Goal: Task Accomplishment & Management: Use online tool/utility

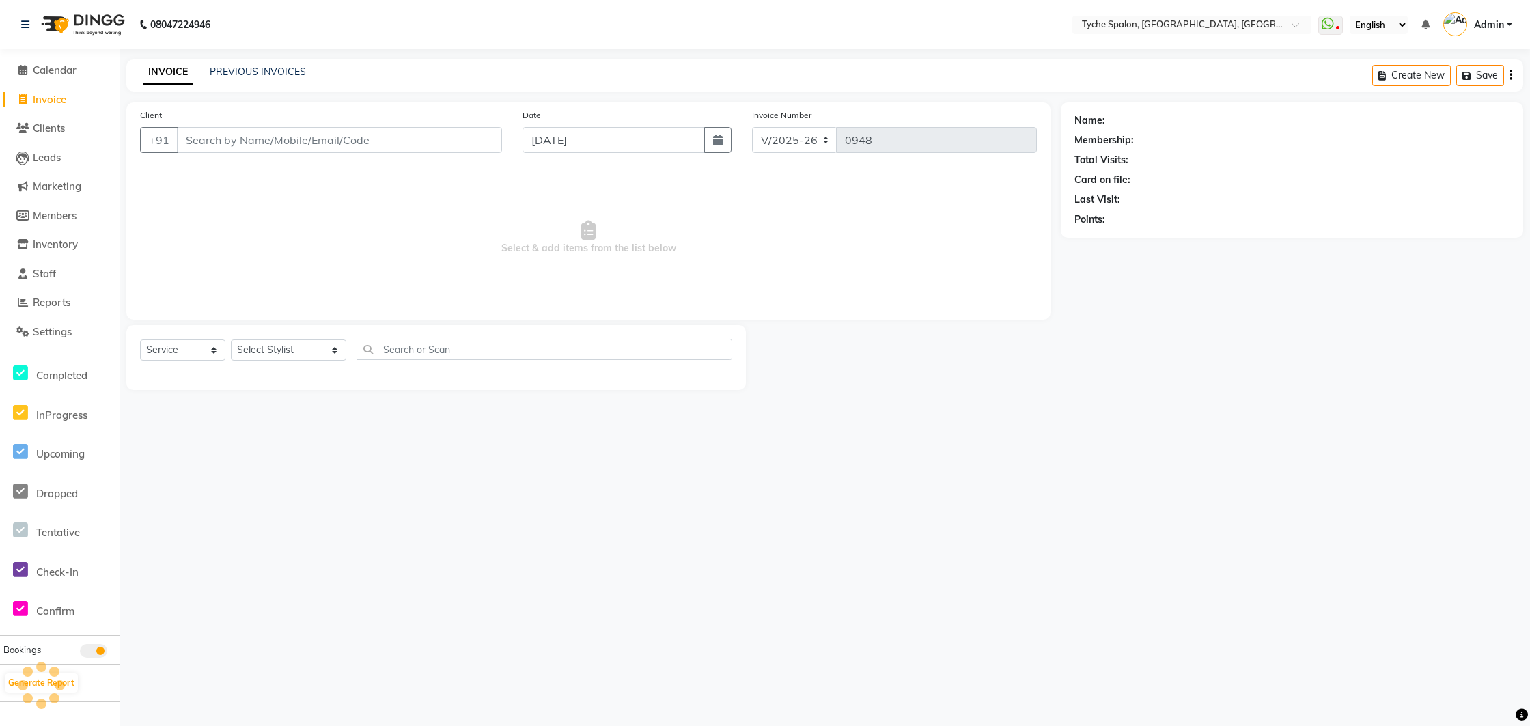
select select "6320"
select select "service"
click at [285, 346] on select "Select Stylist [PERSON_NAME] [PERSON_NAME] [PERSON_NAME] [PERSON_NAME] [PERSON_…" at bounding box center [288, 349] width 115 height 21
select select "48421"
click at [231, 339] on select "Select Stylist [PERSON_NAME] [PERSON_NAME] [PERSON_NAME] [PERSON_NAME] [PERSON_…" at bounding box center [288, 349] width 115 height 21
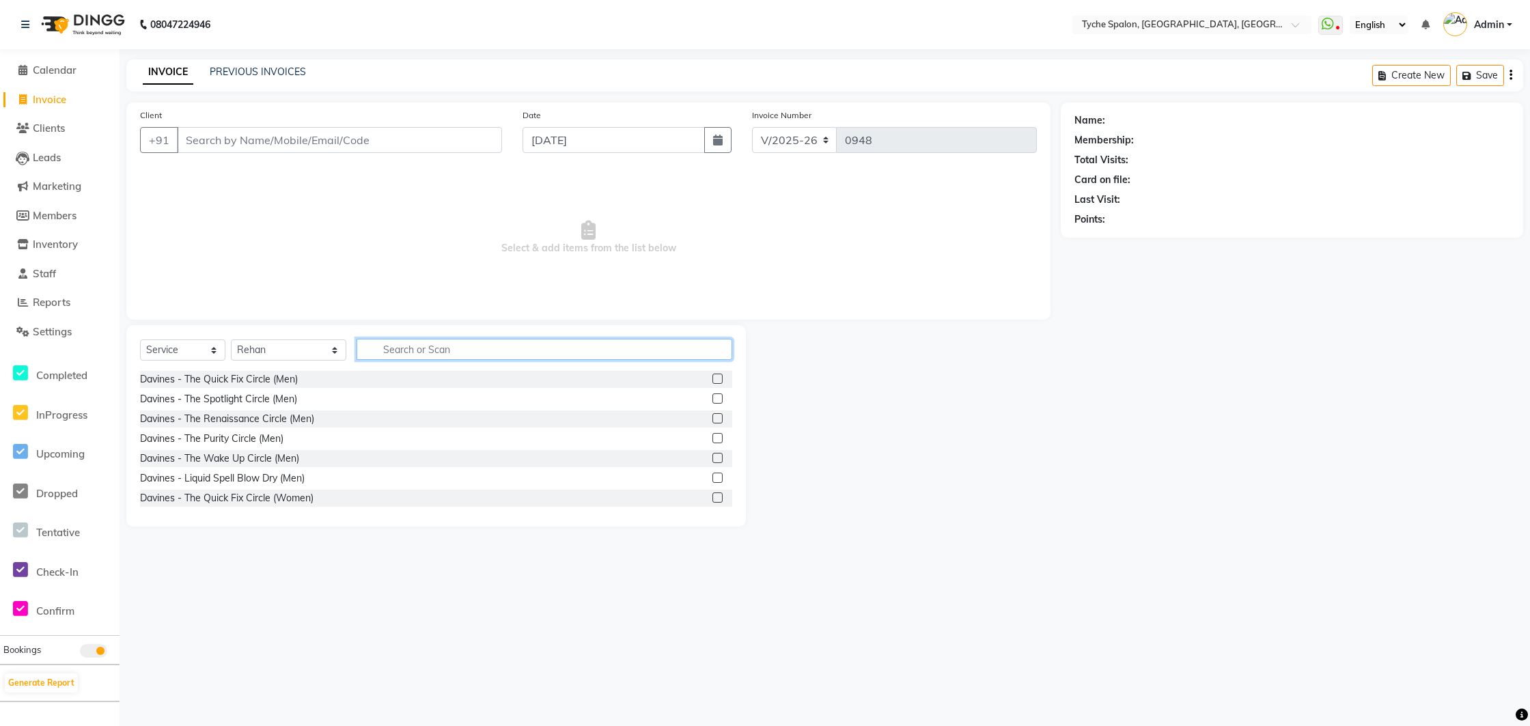
click at [380, 351] on input "text" at bounding box center [544, 349] width 376 height 21
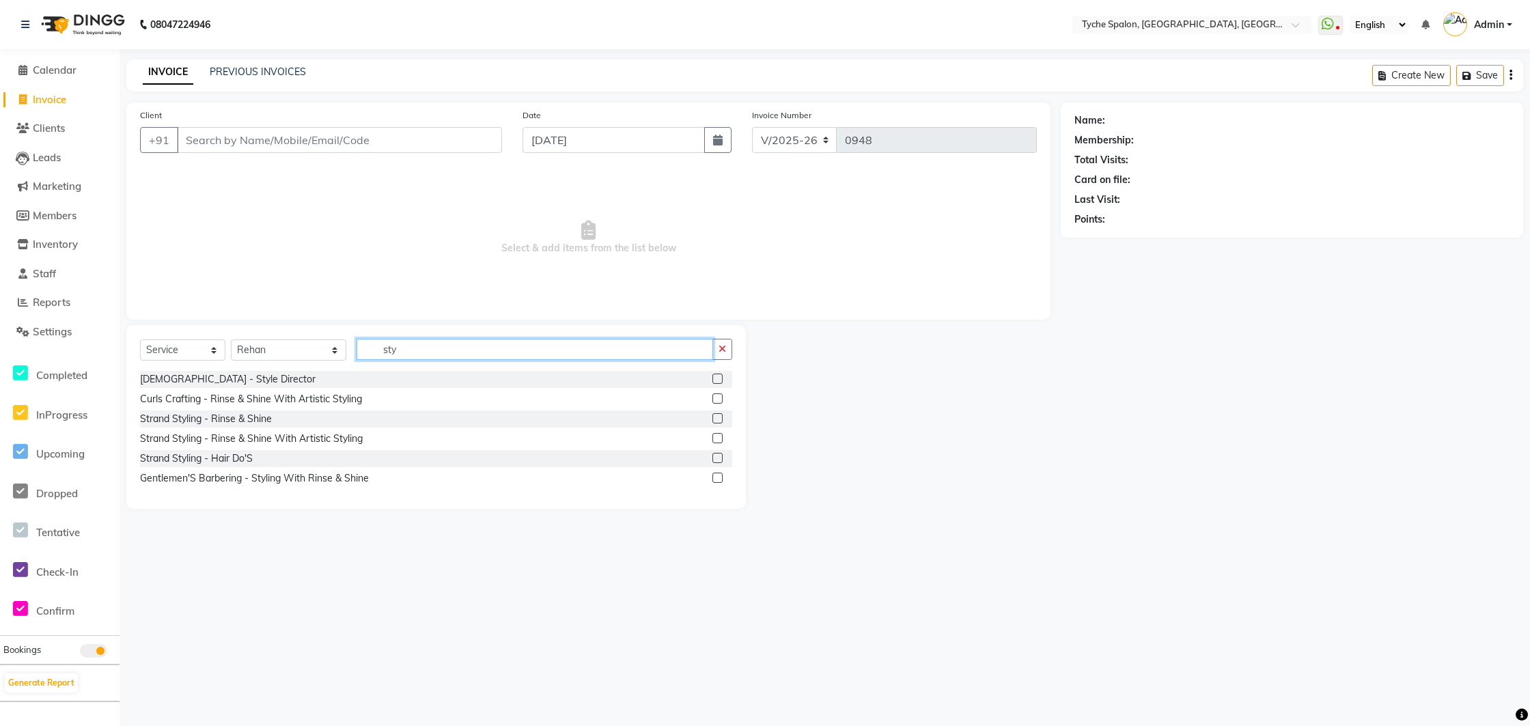
type input "sty"
click at [713, 380] on label at bounding box center [717, 379] width 10 height 10
click at [713, 380] on input "checkbox" at bounding box center [716, 379] width 9 height 9
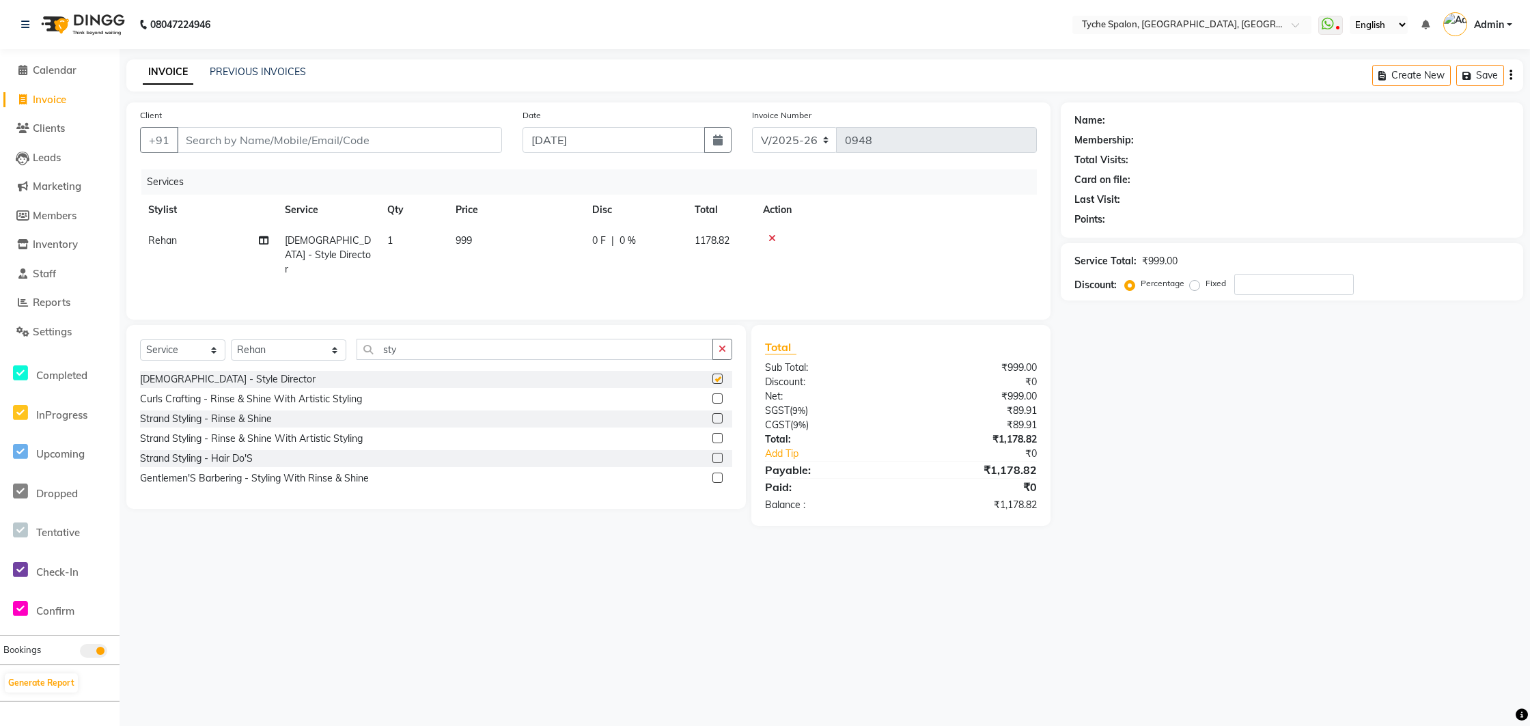
checkbox input "false"
click at [377, 352] on input "sty" at bounding box center [534, 349] width 357 height 21
type input "s"
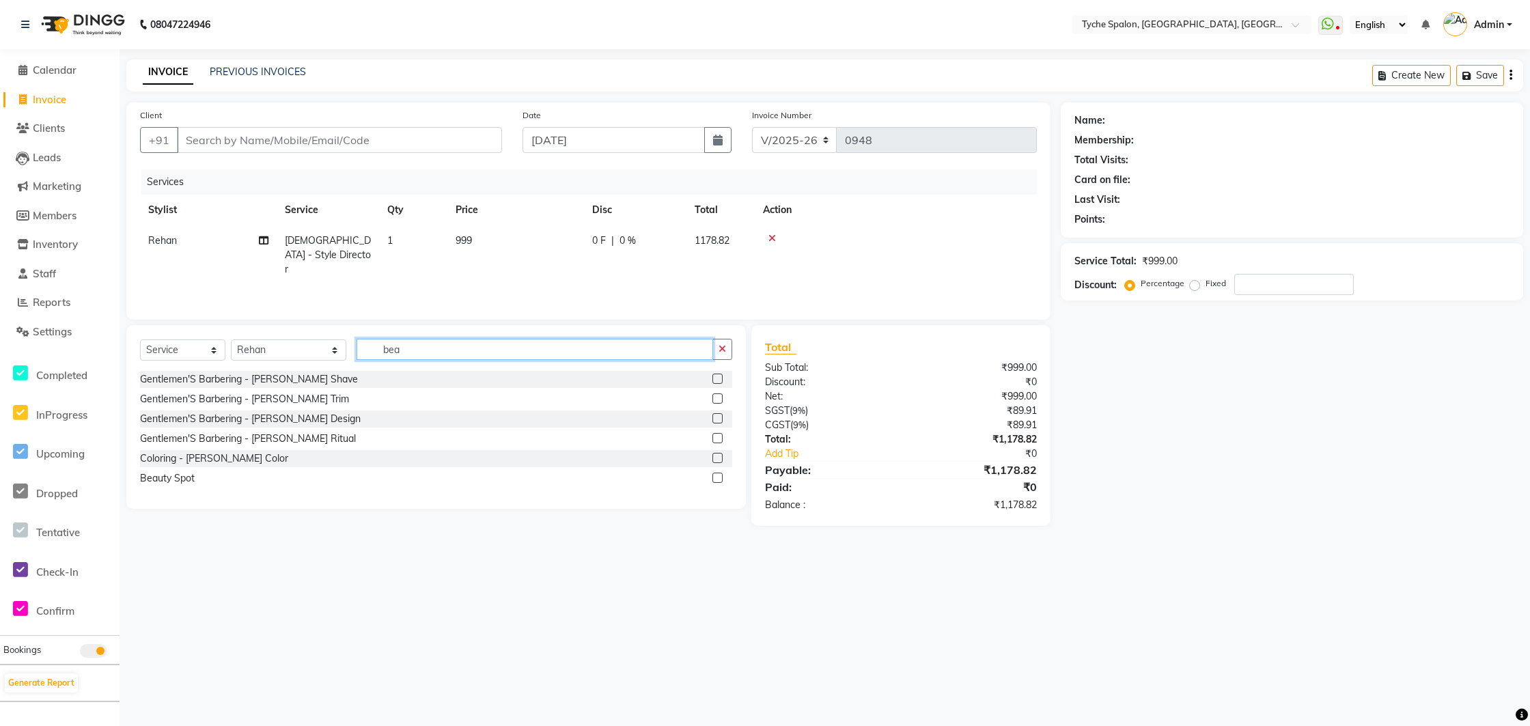
type input "bea"
click at [716, 397] on label at bounding box center [717, 398] width 10 height 10
click at [716, 397] on input "checkbox" at bounding box center [716, 399] width 9 height 9
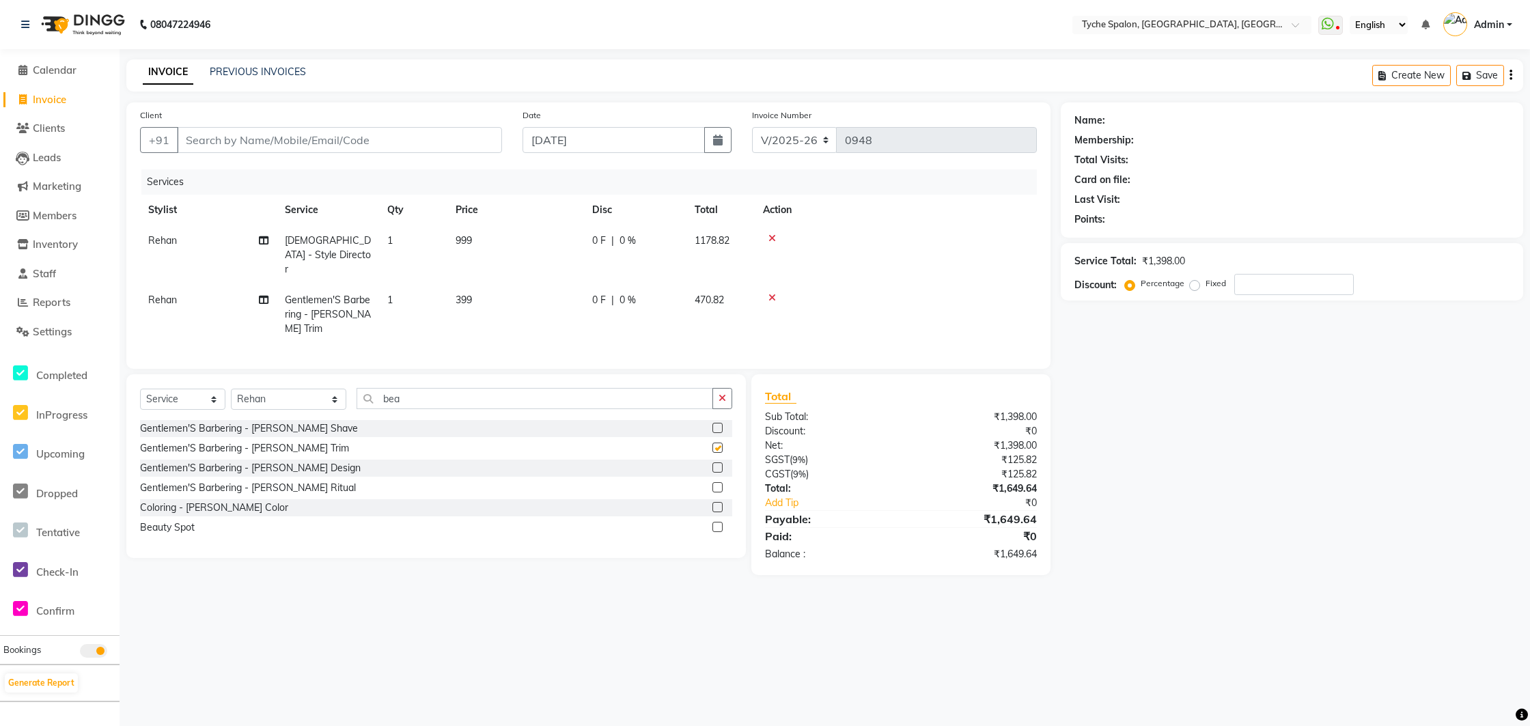
checkbox input "false"
click at [236, 143] on input "Client" at bounding box center [339, 140] width 325 height 26
type input "9"
type input "0"
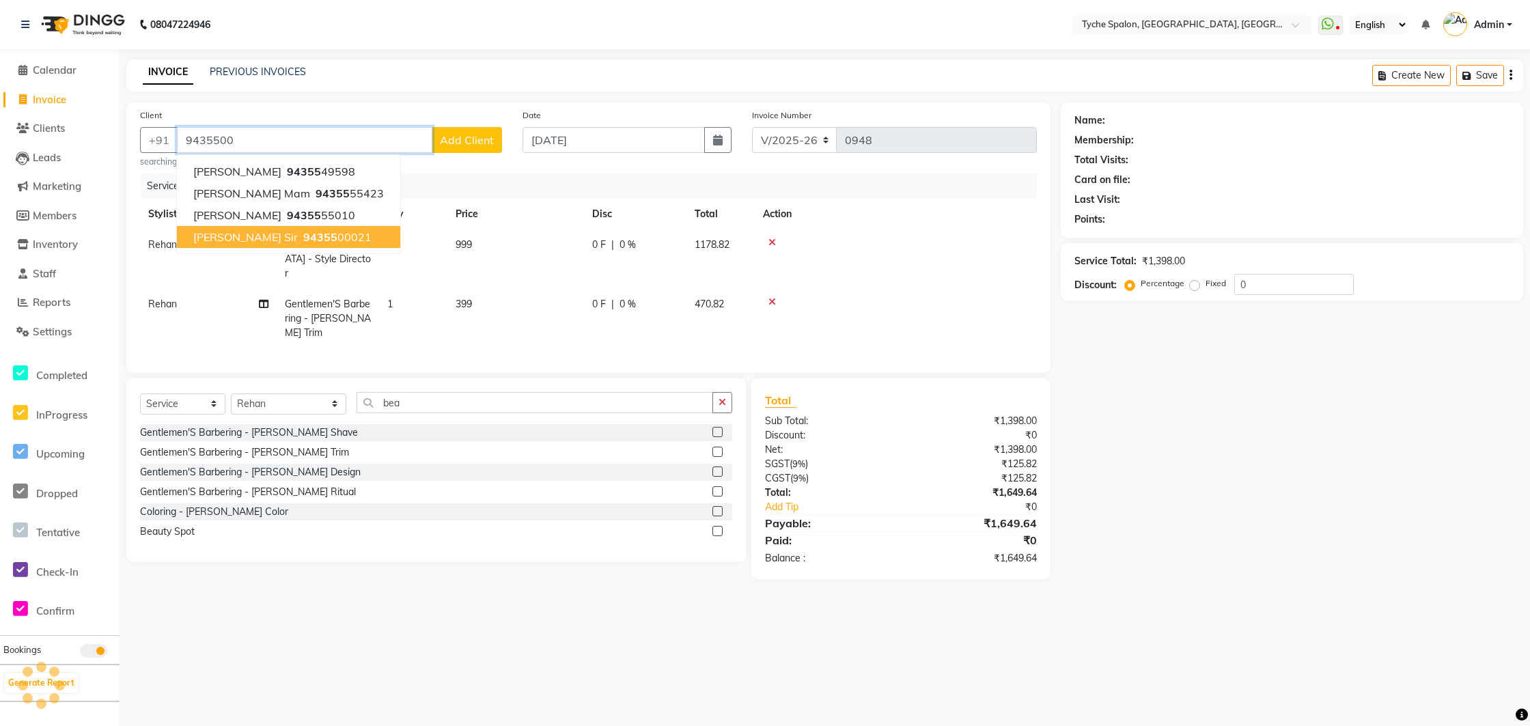
click at [303, 239] on span "94355" at bounding box center [320, 237] width 34 height 14
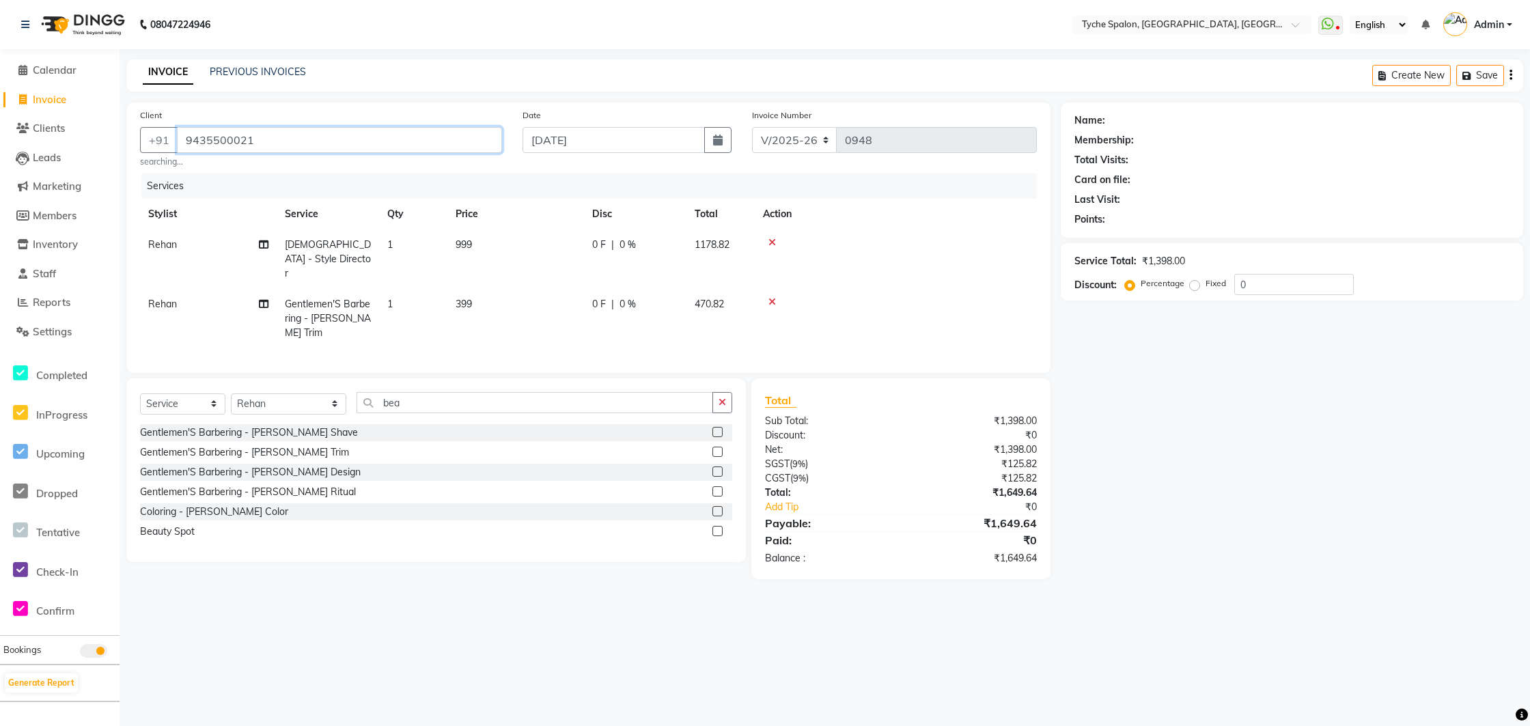
type input "9435500021"
click at [268, 238] on td "Rehan" at bounding box center [208, 258] width 137 height 59
select select "48421"
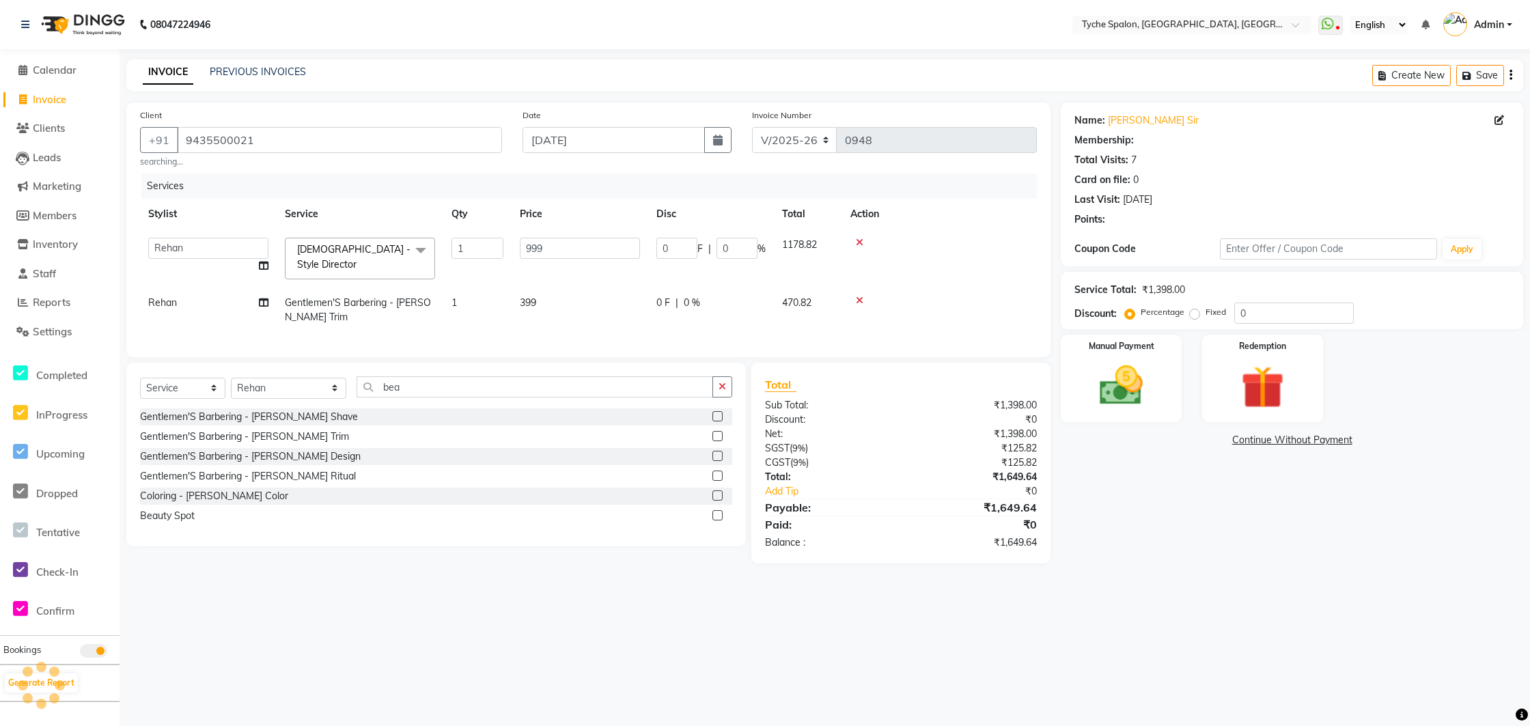
select select "1: Object"
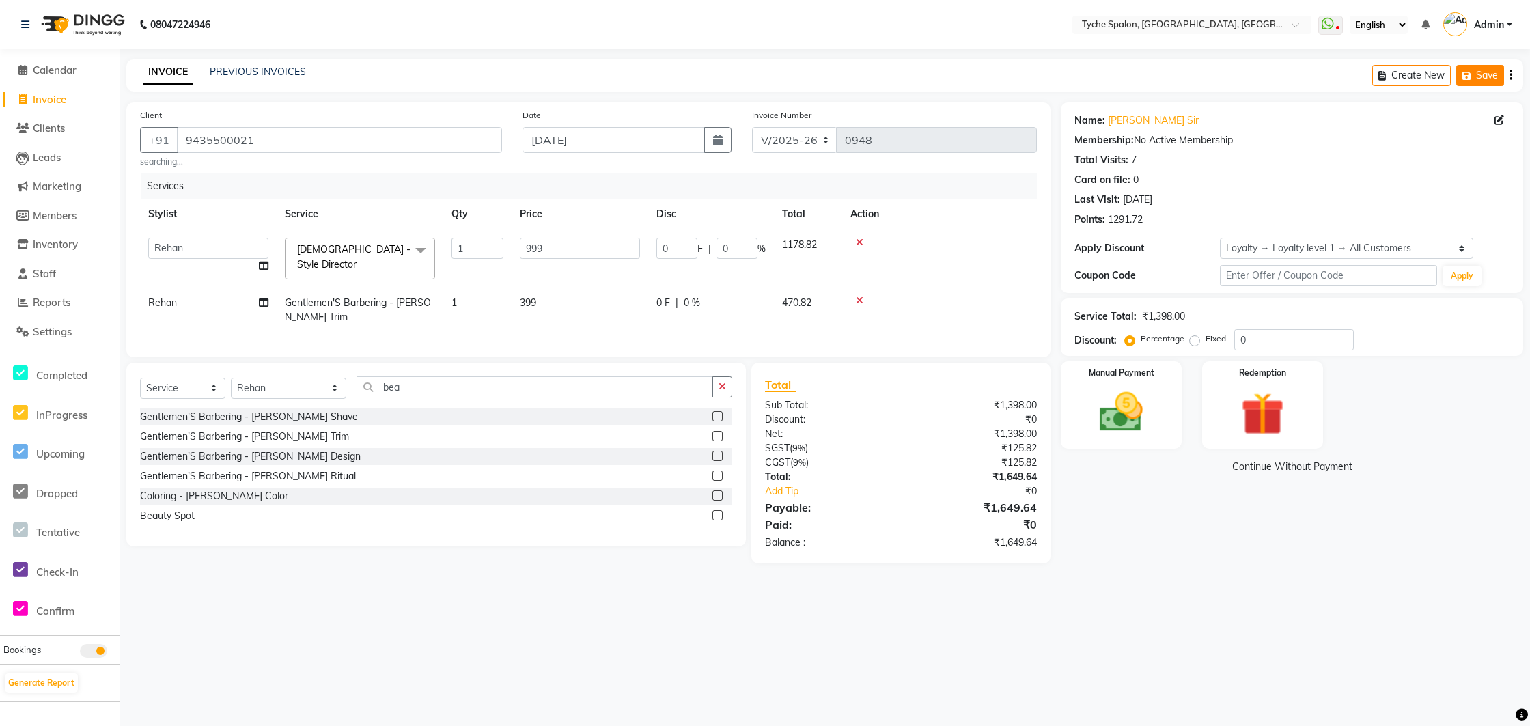
click at [1484, 70] on button "Save" at bounding box center [1480, 75] width 48 height 21
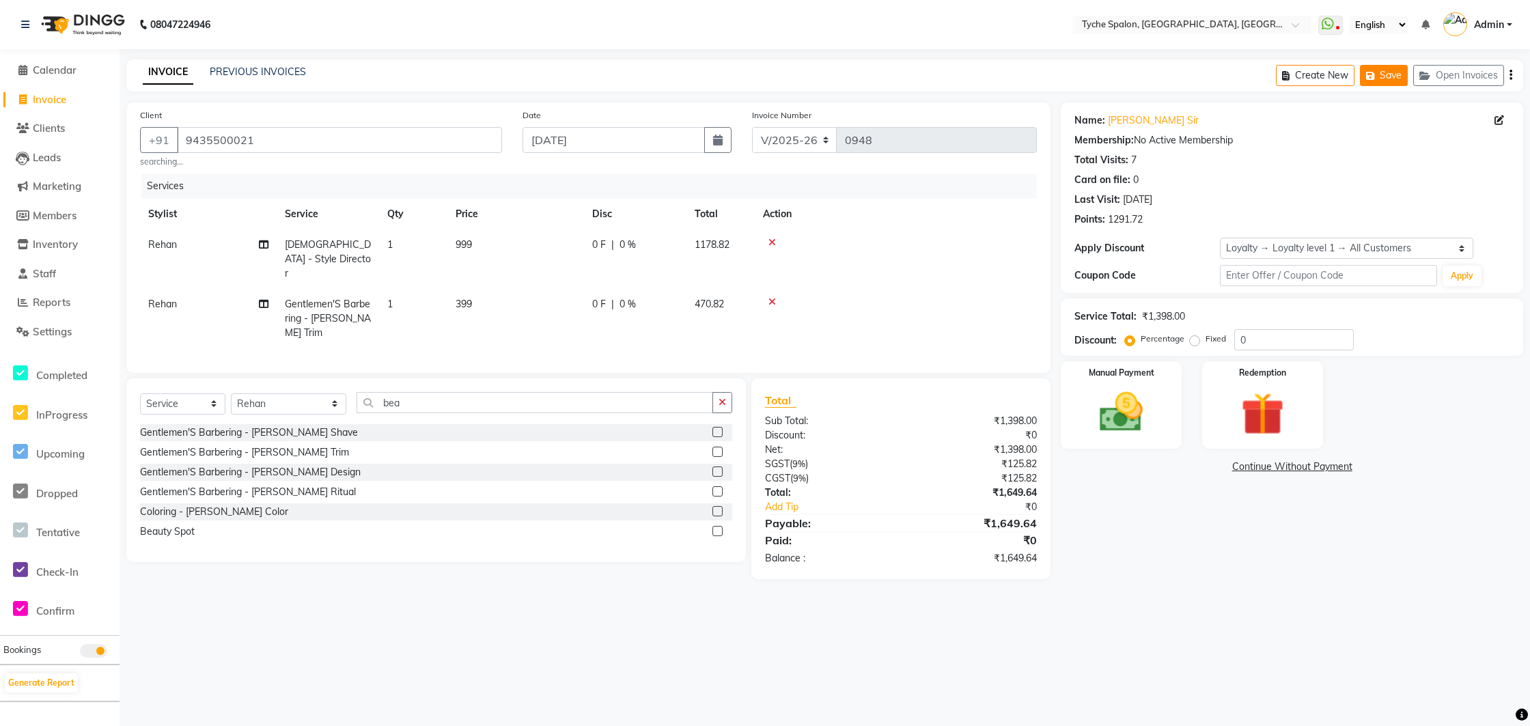
click at [1385, 79] on button "Save" at bounding box center [1384, 75] width 48 height 21
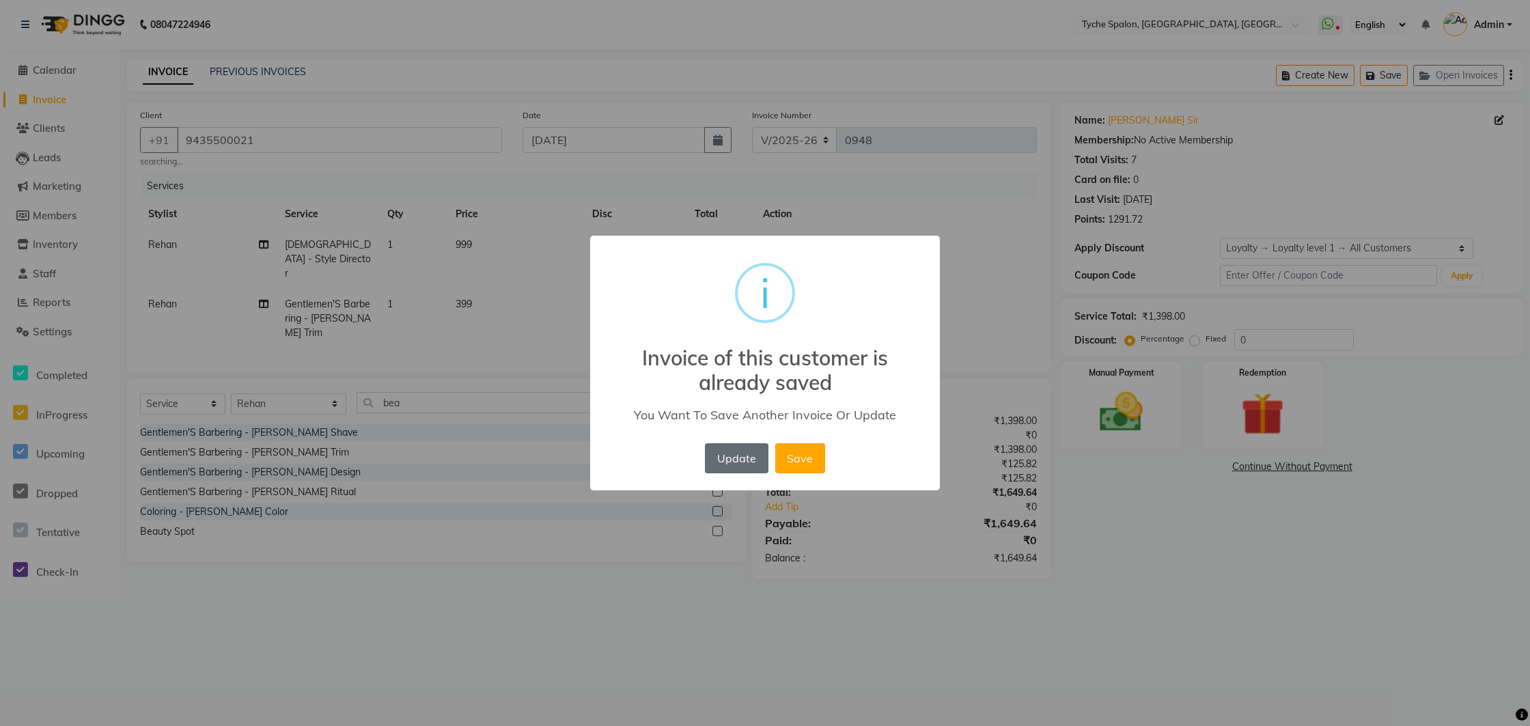
click at [734, 458] on button "Update" at bounding box center [736, 458] width 63 height 30
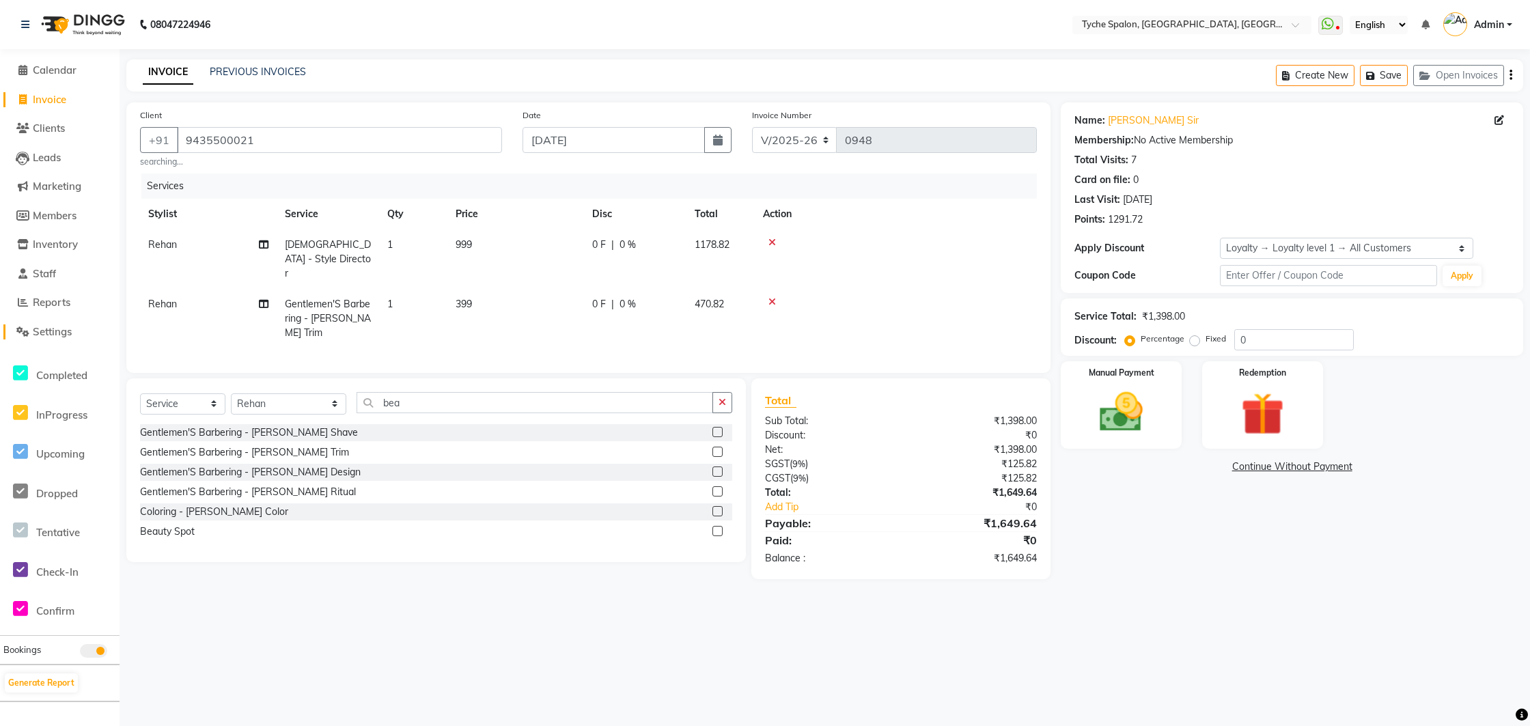
click at [58, 333] on span "Settings" at bounding box center [52, 331] width 39 height 13
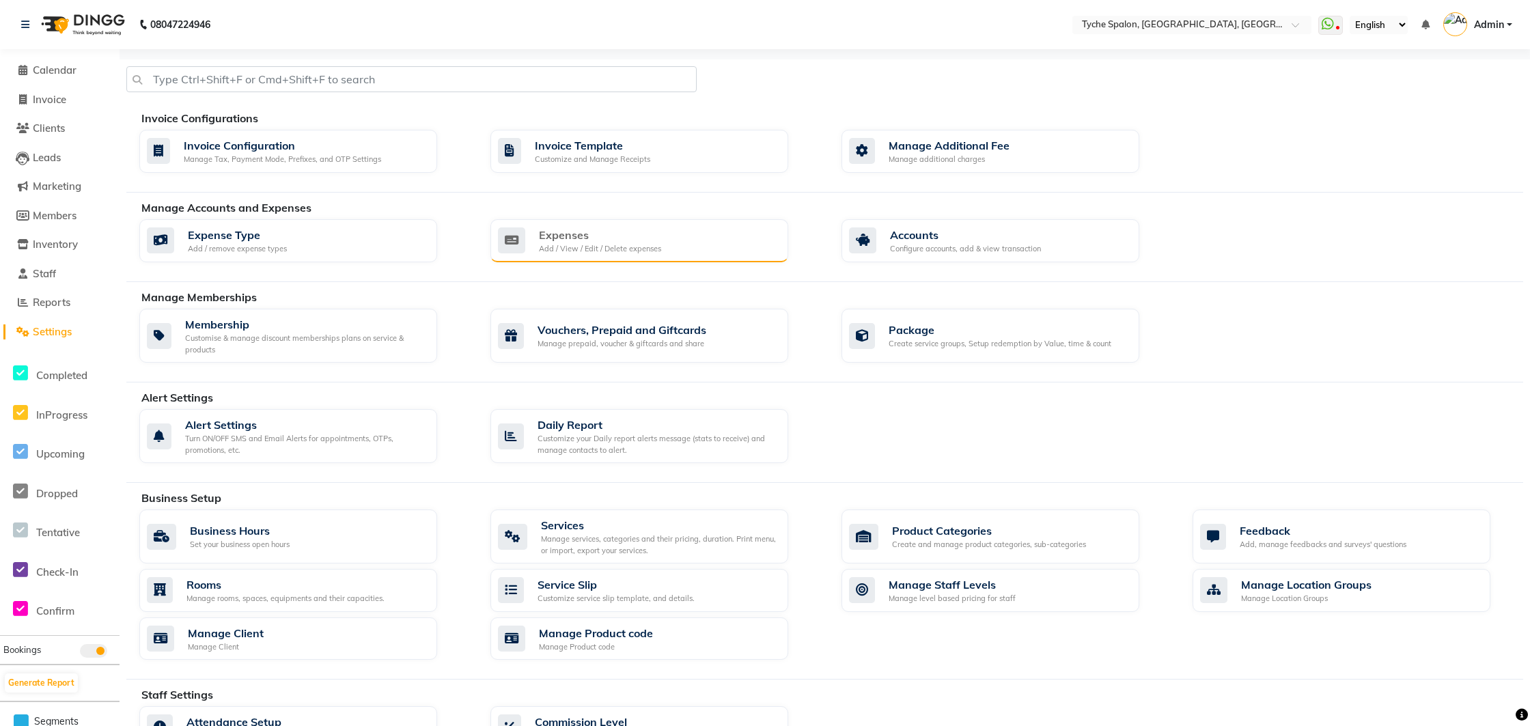
click at [559, 234] on div "Expenses" at bounding box center [600, 235] width 122 height 16
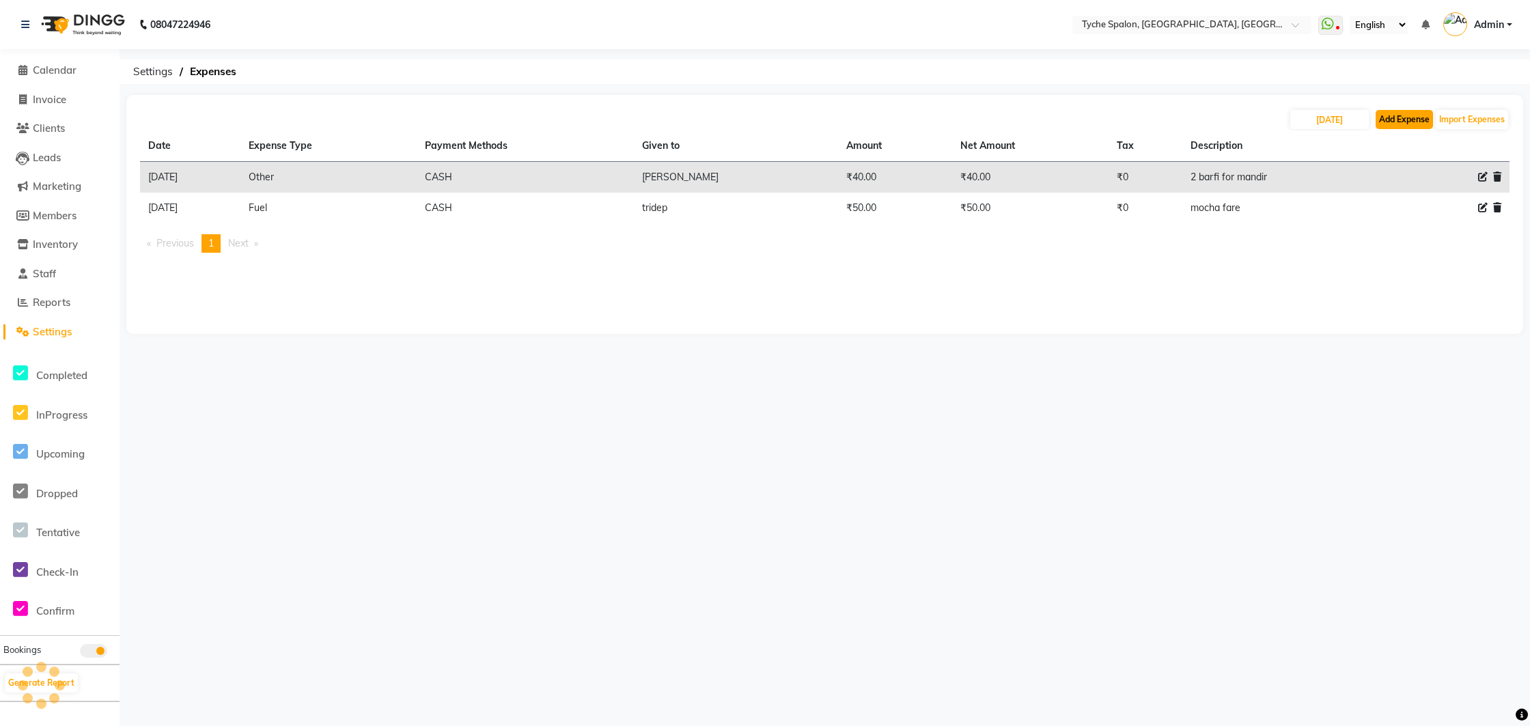
click at [1410, 117] on button "Add Expense" at bounding box center [1403, 119] width 57 height 19
select select "1"
select select "5315"
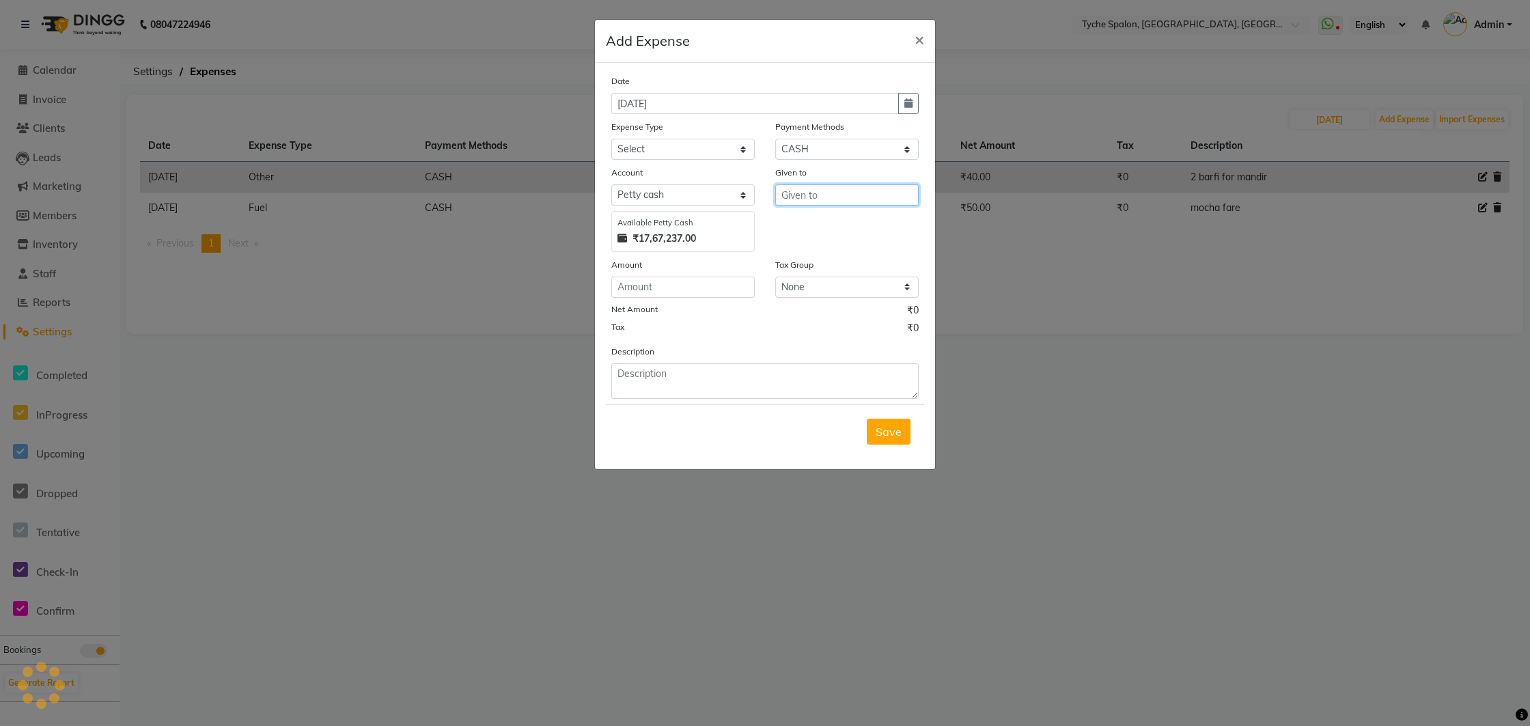
click at [813, 199] on input "text" at bounding box center [846, 194] width 143 height 21
type input "chai"
click at [675, 140] on select "Select Advance Salary Bank charges Car maintenance Cash transfer to bank Cash t…" at bounding box center [682, 149] width 143 height 21
select select "17"
click at [611, 139] on select "Select Advance Salary Bank charges Car maintenance Cash transfer to bank Cash t…" at bounding box center [682, 149] width 143 height 21
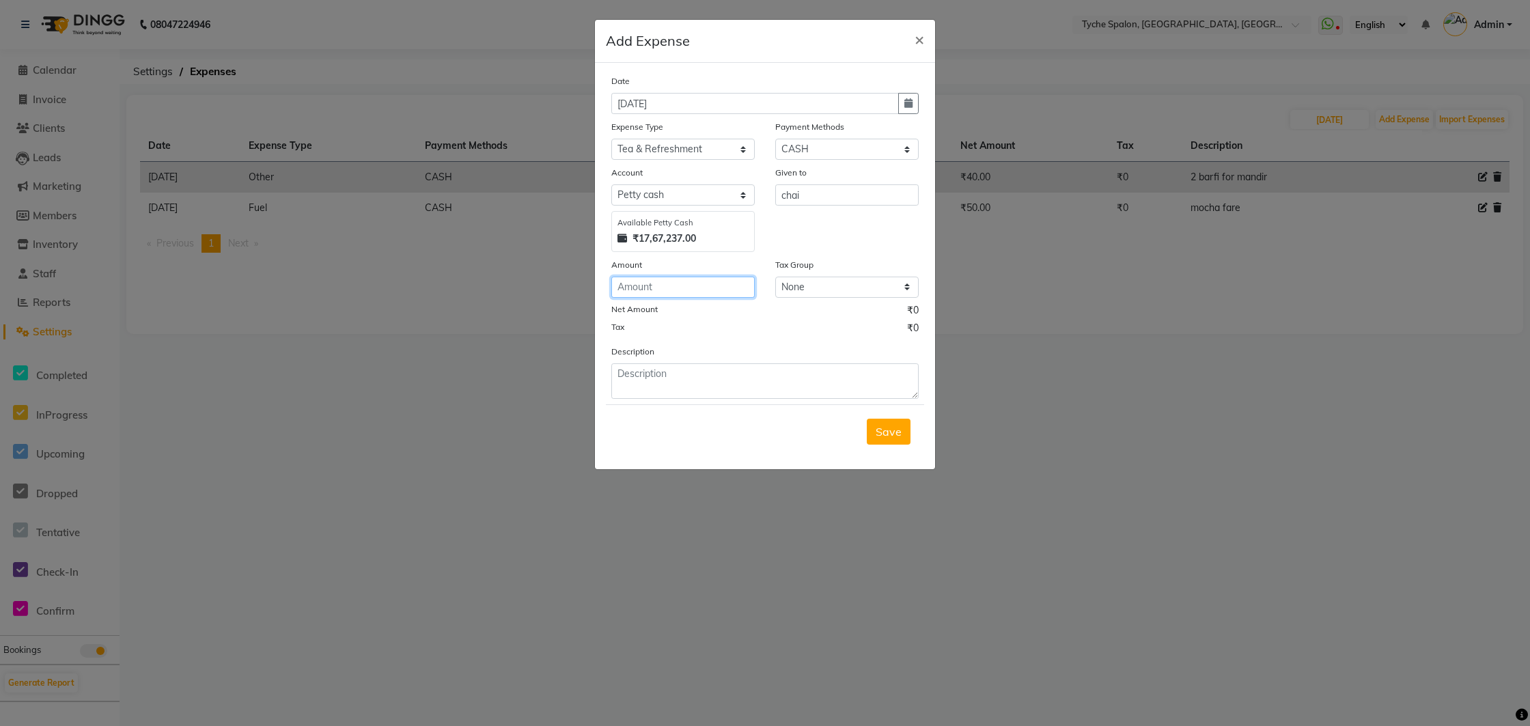
click at [645, 288] on input "number" at bounding box center [682, 287] width 143 height 21
type input "550"
click at [648, 378] on textarea at bounding box center [764, 381] width 307 height 36
type textarea "teal for all 2 days"
click at [875, 432] on button "Save" at bounding box center [889, 432] width 44 height 26
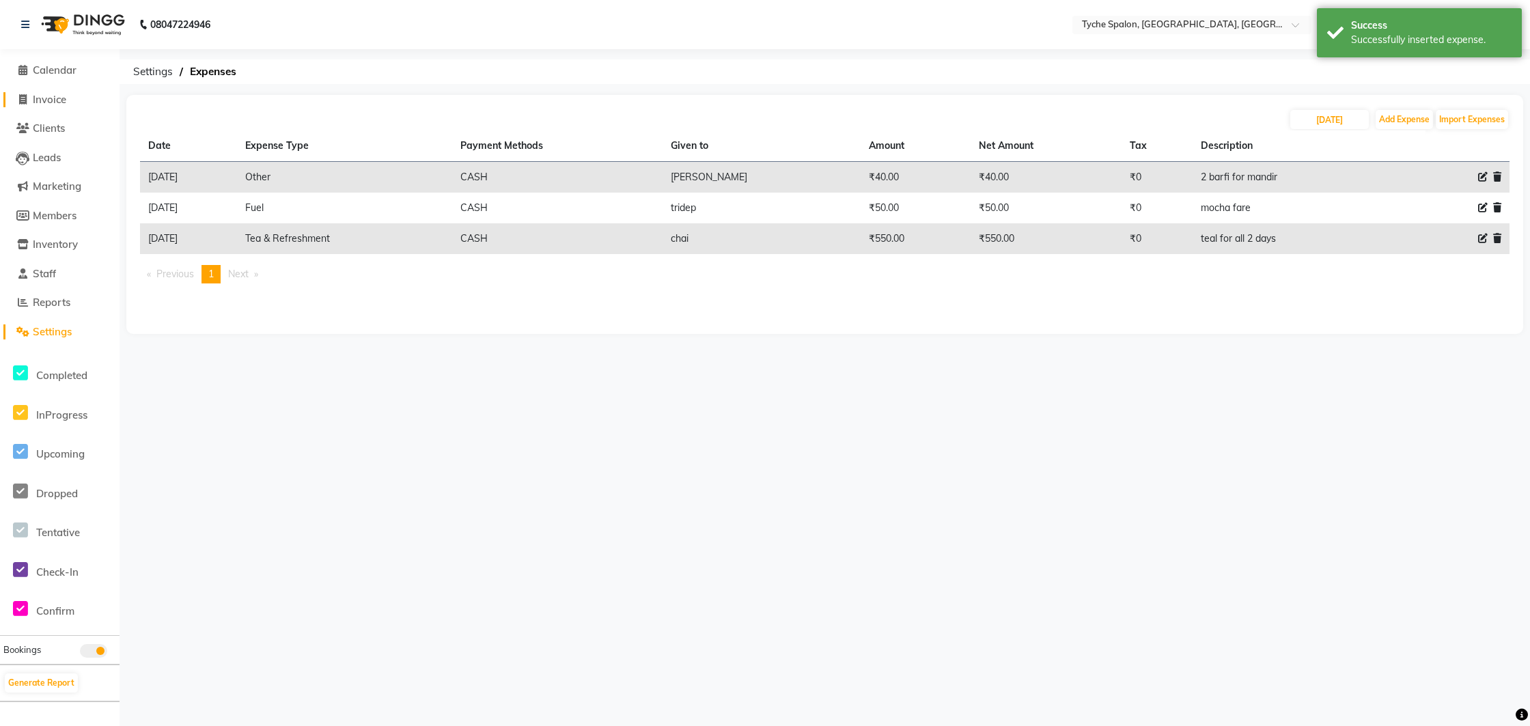
click at [44, 97] on span "Invoice" at bounding box center [49, 99] width 33 height 13
select select "6320"
select select "service"
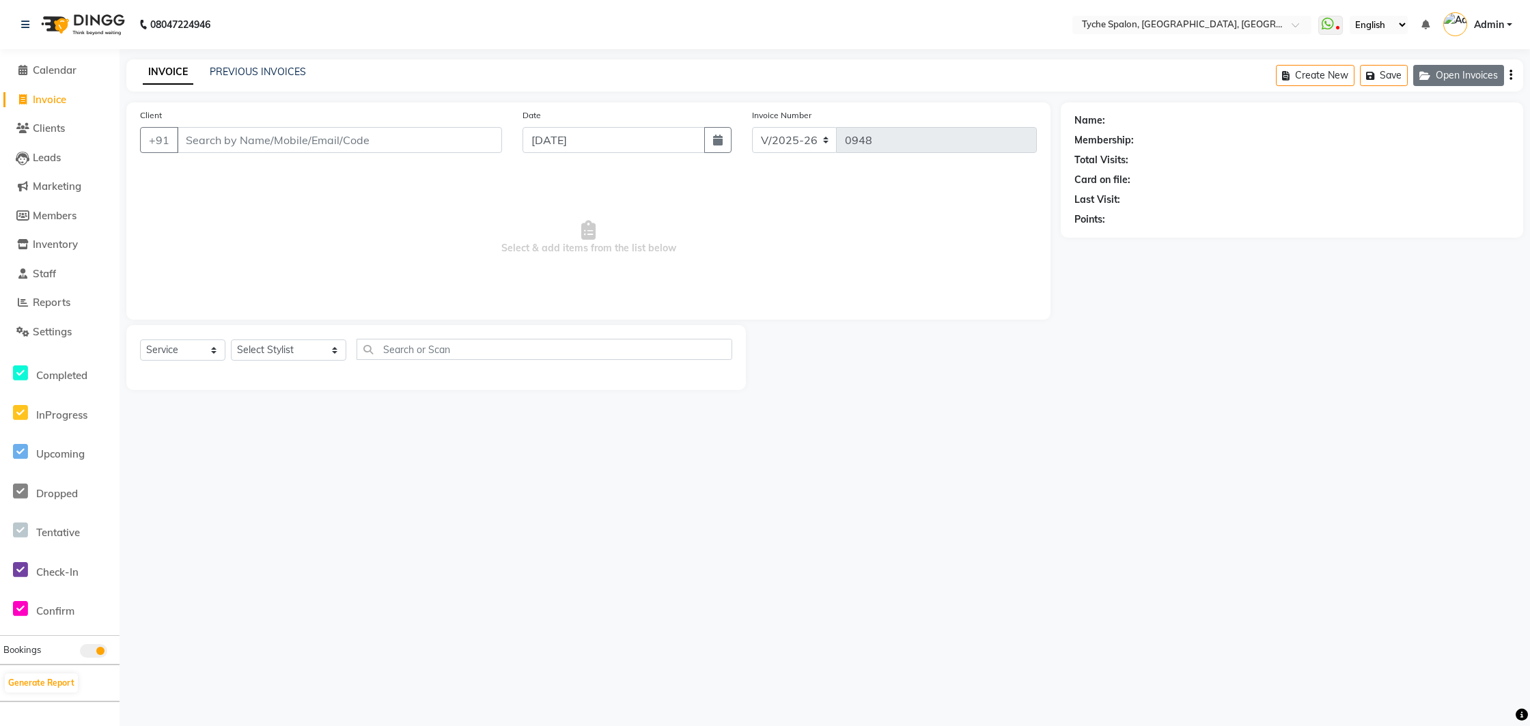
click at [1455, 80] on button "Open Invoices" at bounding box center [1458, 75] width 91 height 21
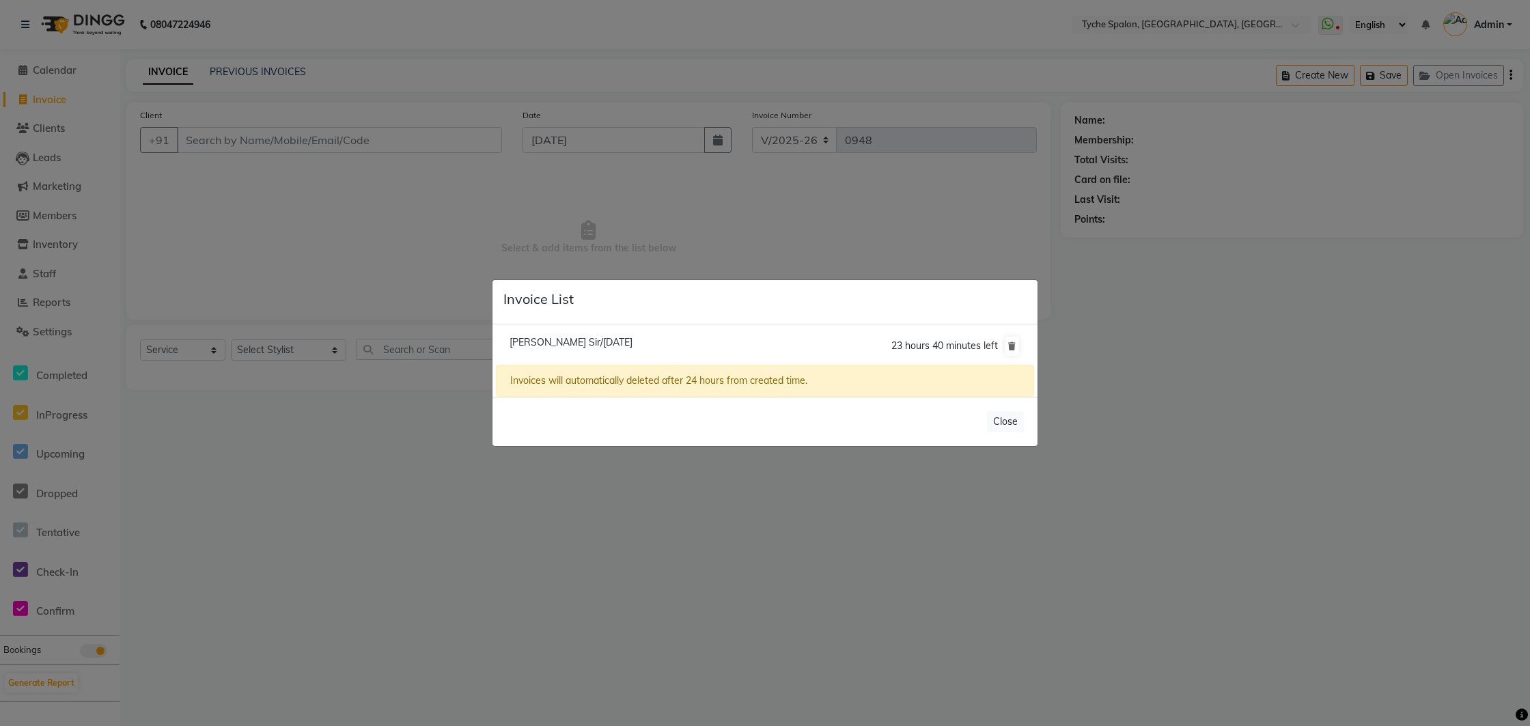
click at [567, 341] on span "[PERSON_NAME] Sir/[DATE]" at bounding box center [570, 342] width 123 height 12
type input "9435500021"
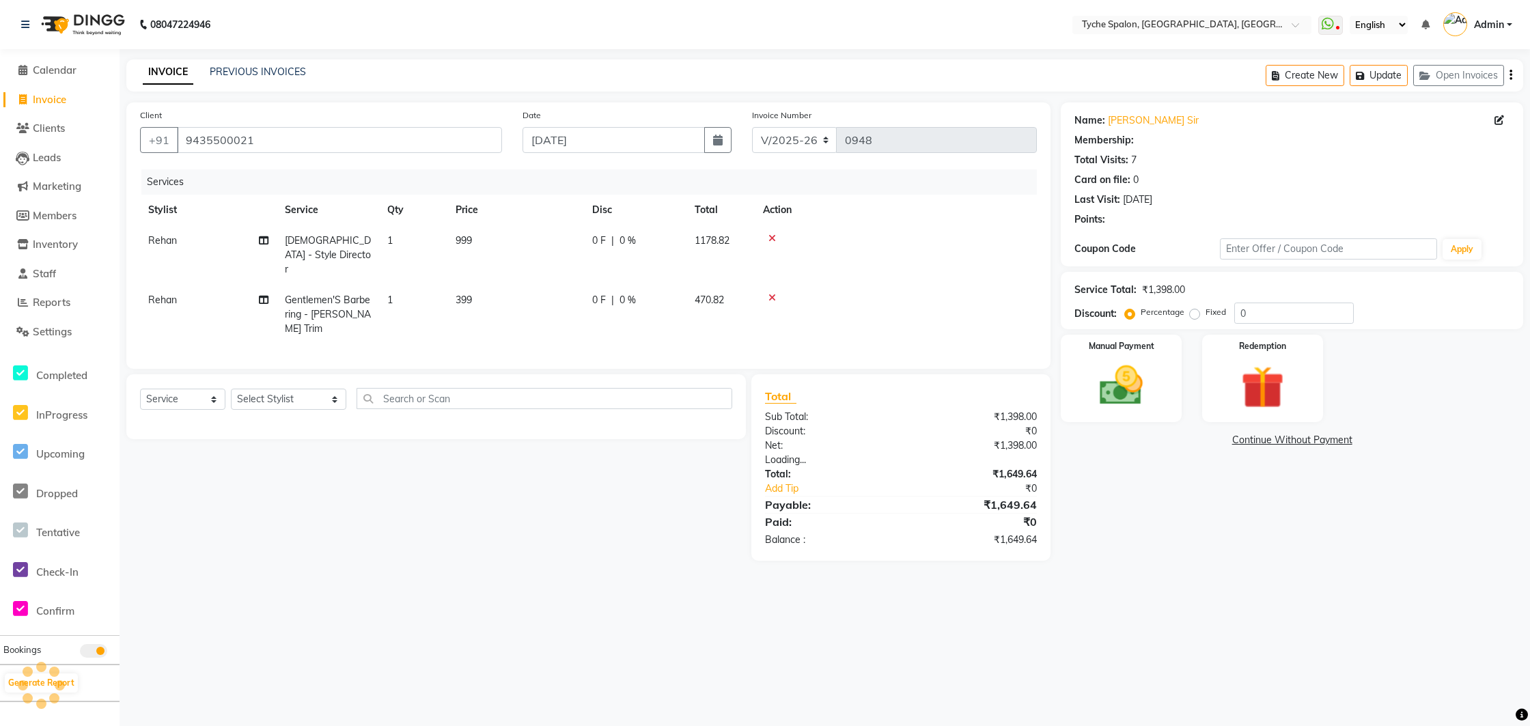
select select "1: Object"
